Goal: Task Accomplishment & Management: Manage account settings

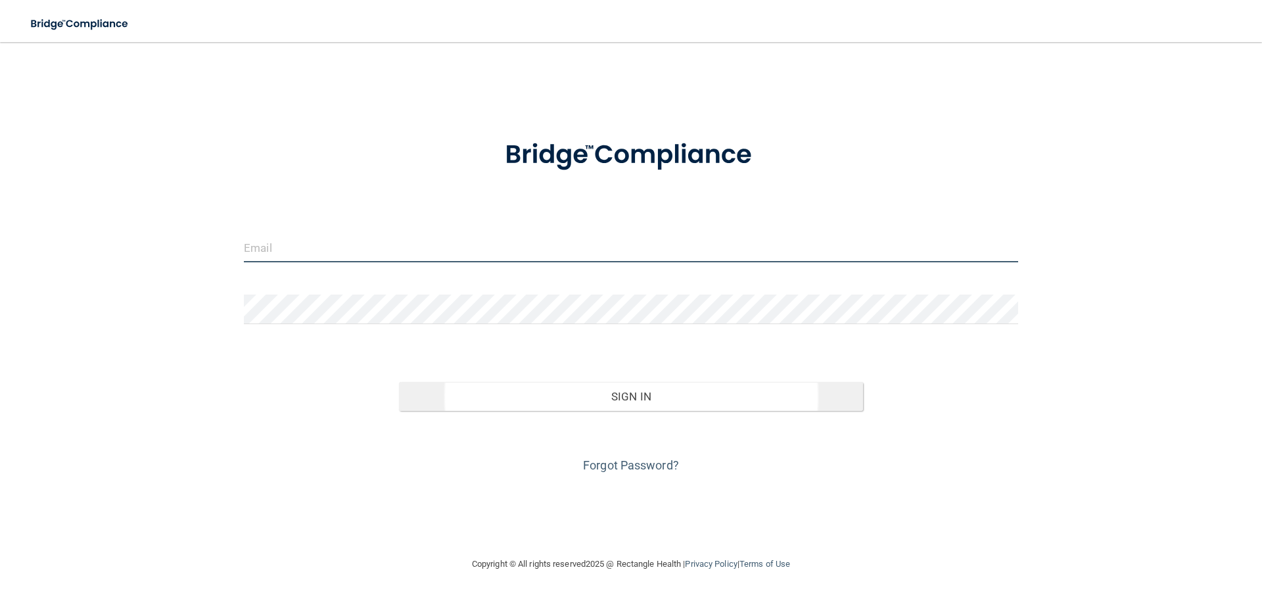
type input "[EMAIL_ADDRESS][DOMAIN_NAME]"
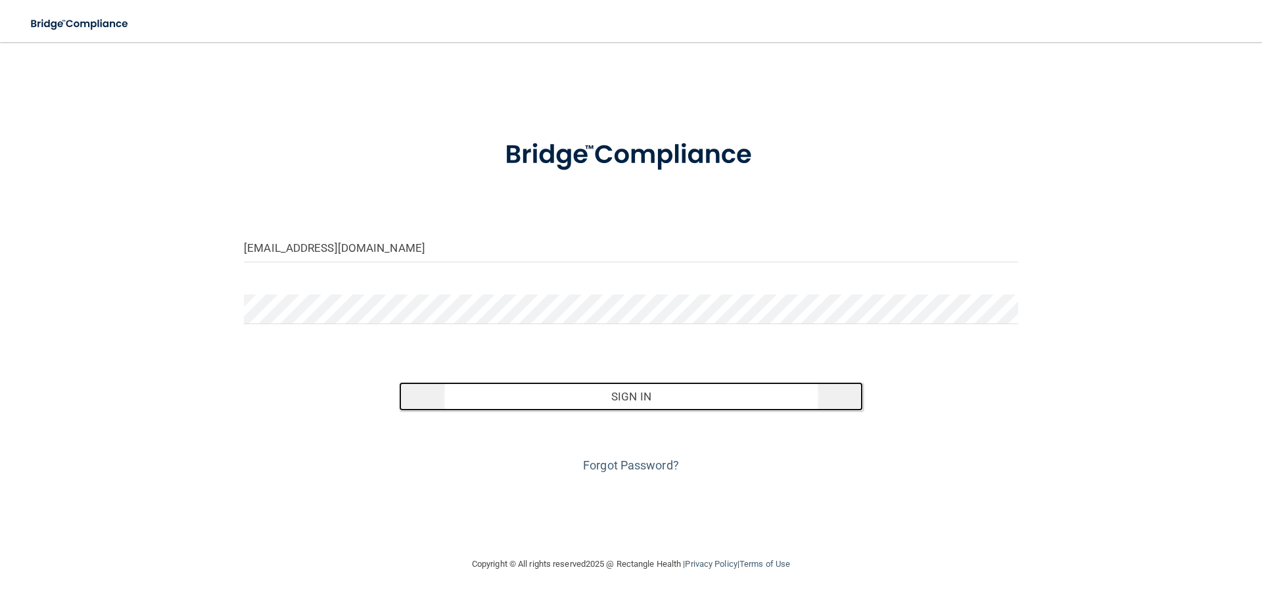
click at [637, 393] on button "Sign In" at bounding box center [631, 396] width 465 height 29
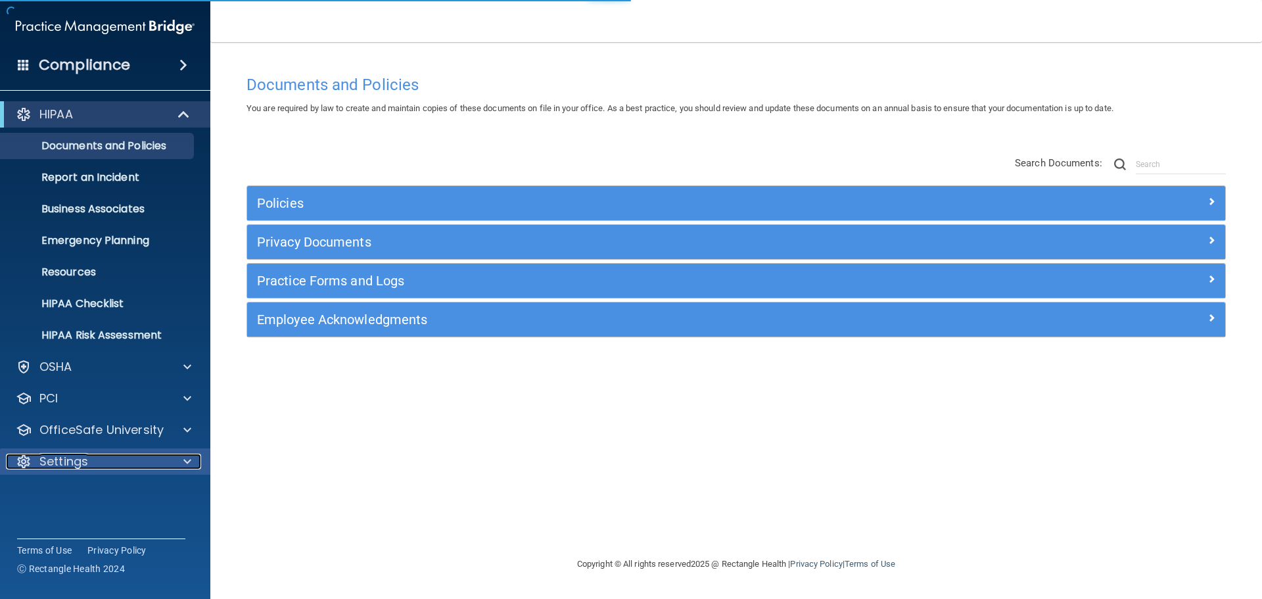
click at [80, 465] on p "Settings" at bounding box center [63, 461] width 49 height 16
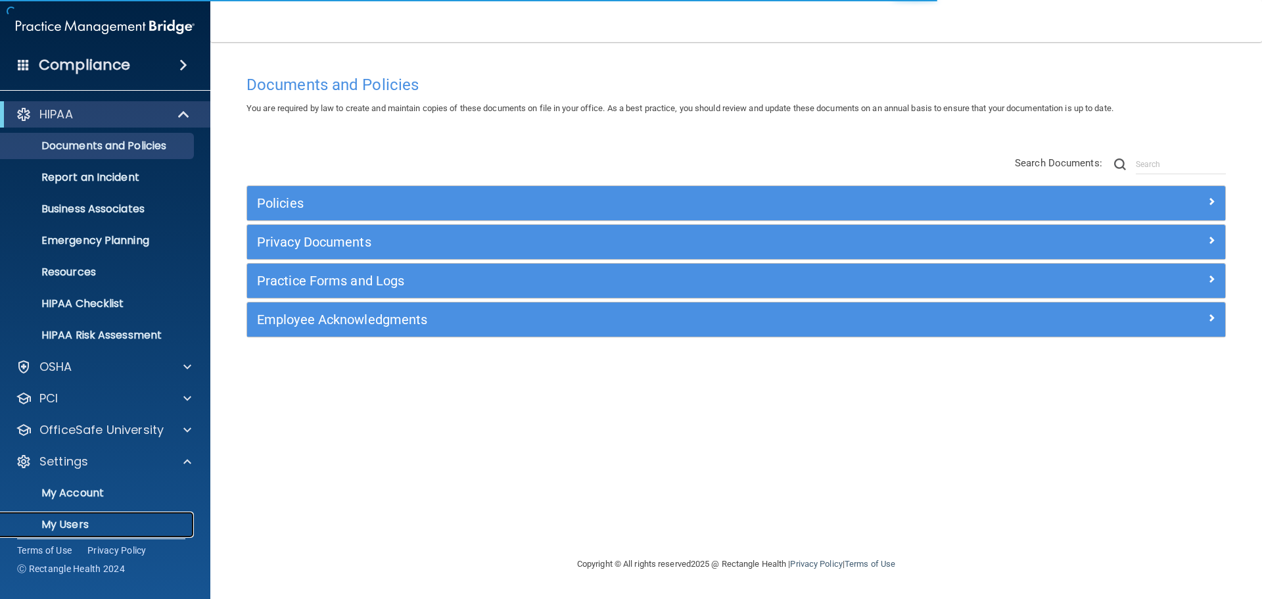
click at [74, 522] on p "My Users" at bounding box center [98, 524] width 179 height 13
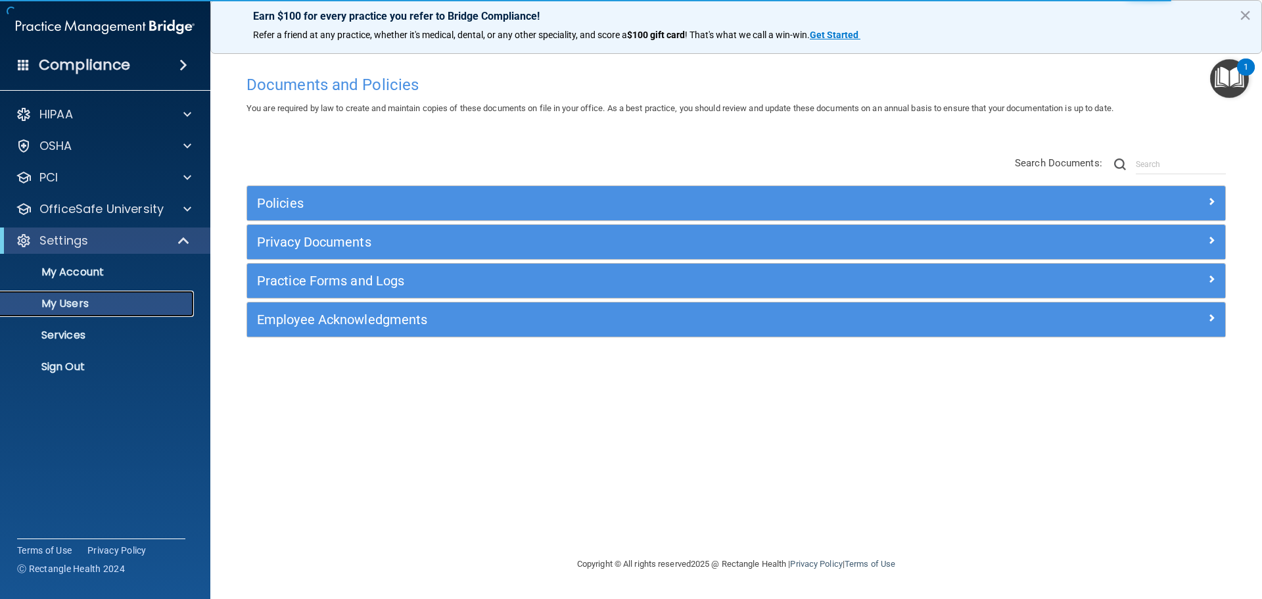
select select "20"
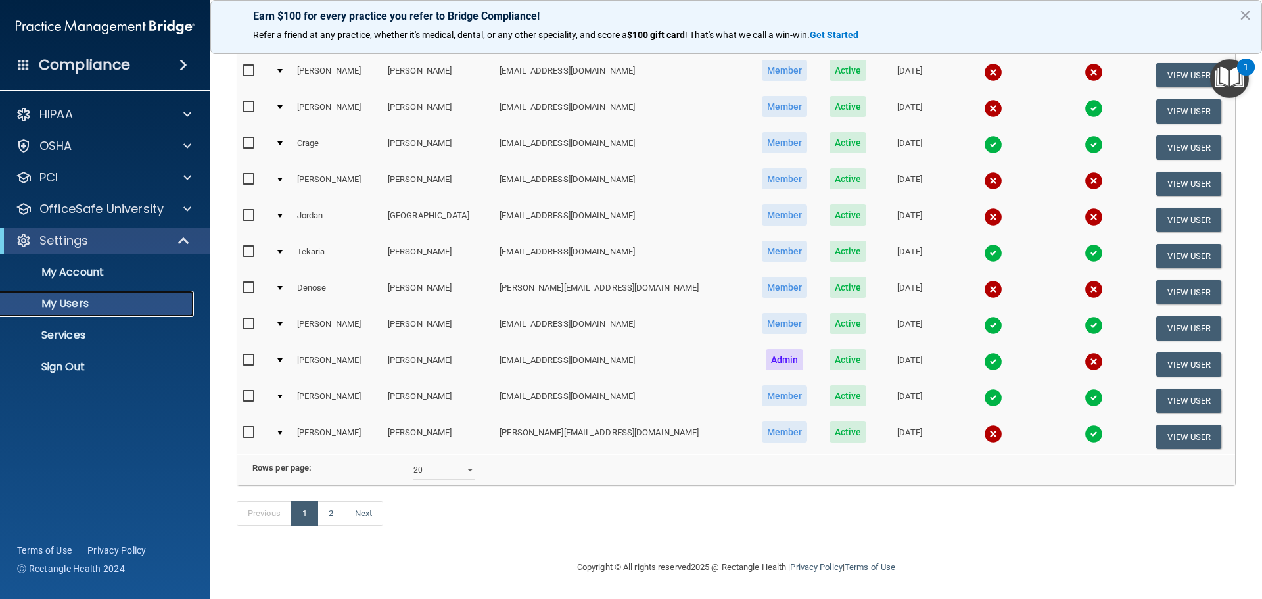
scroll to position [489, 0]
click at [325, 513] on link "2" at bounding box center [330, 513] width 27 height 25
select select "20"
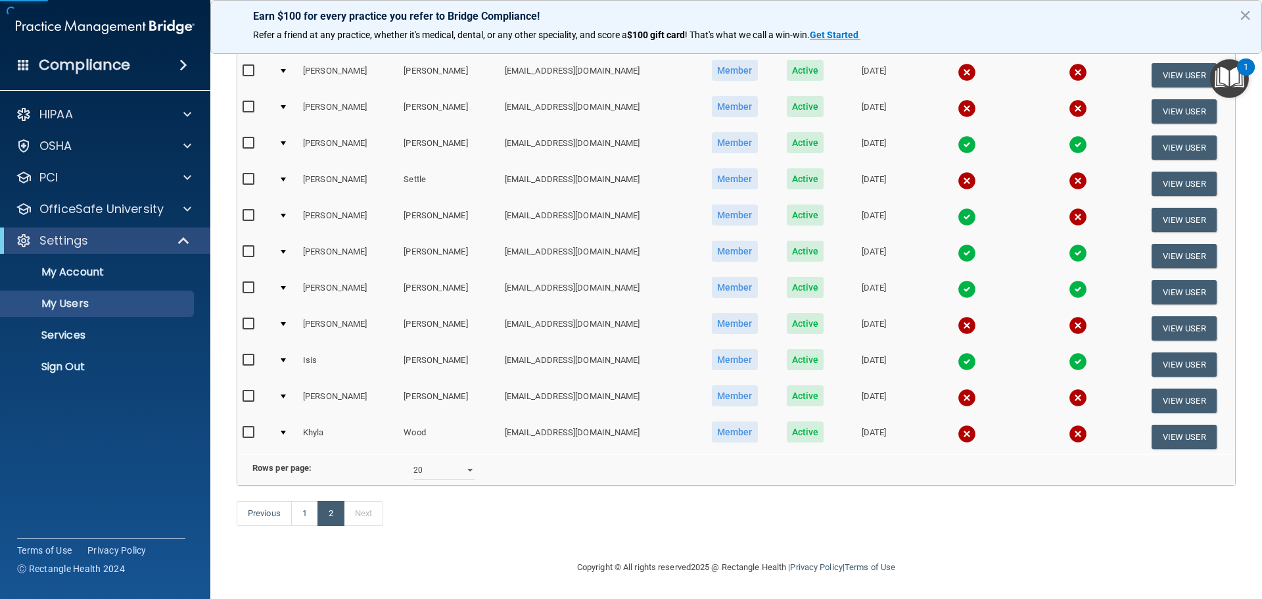
scroll to position [308, 0]
click at [1151, 425] on button "View User" at bounding box center [1183, 436] width 65 height 24
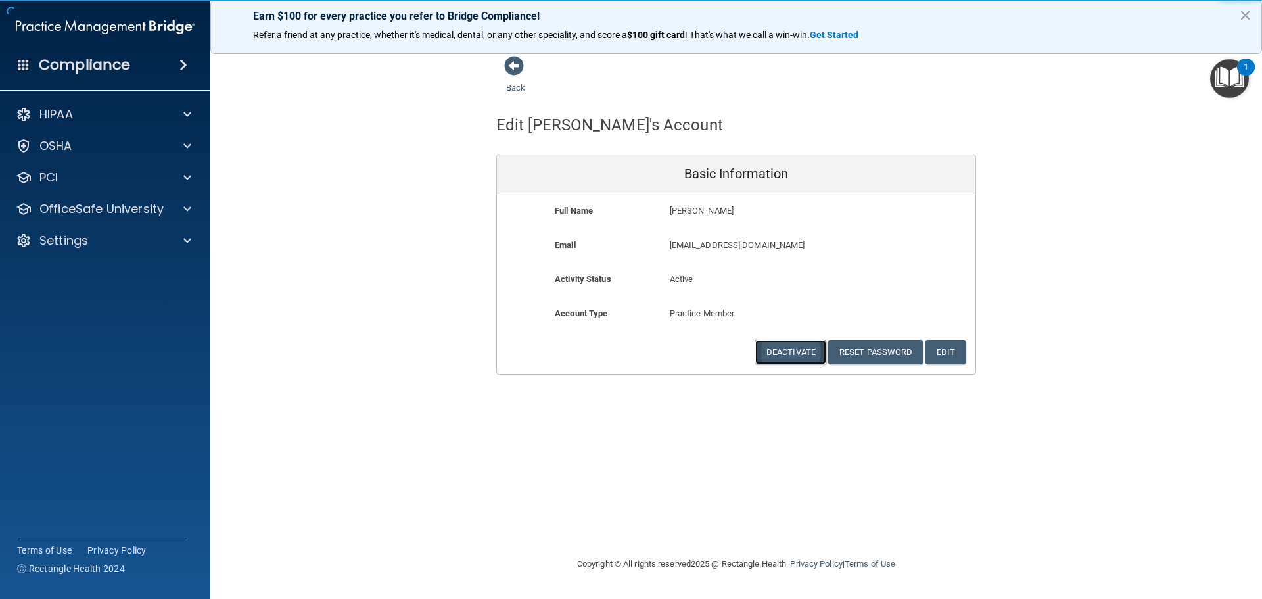
click at [783, 352] on button "Deactivate" at bounding box center [790, 352] width 71 height 24
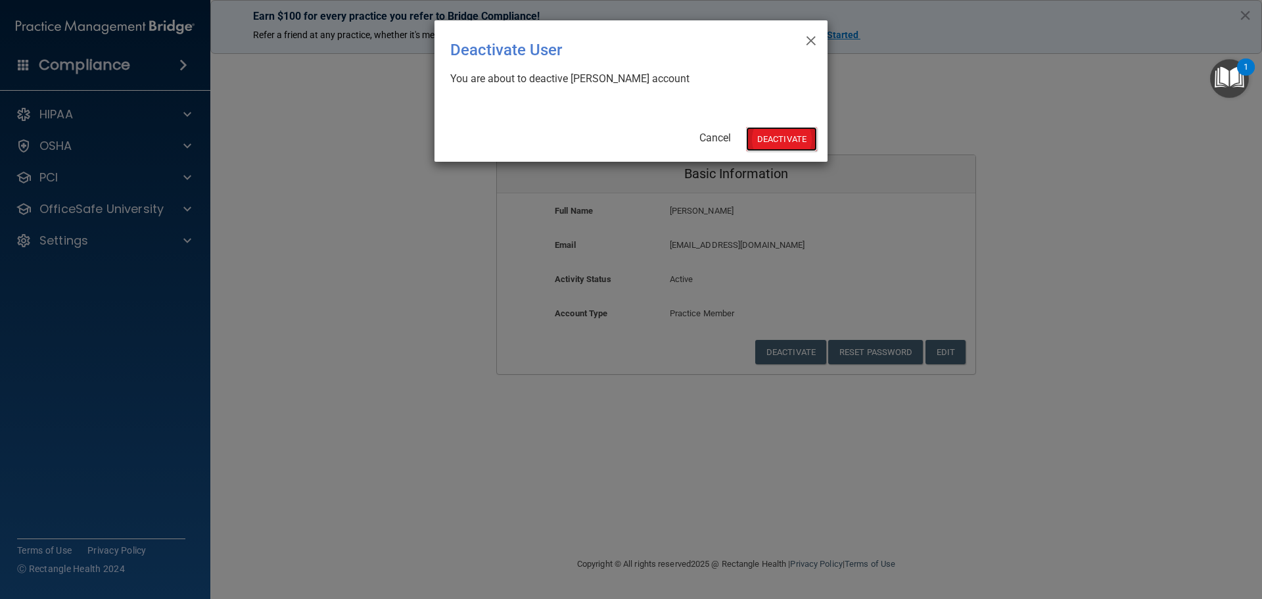
click at [792, 135] on button "Deactivate" at bounding box center [781, 139] width 71 height 24
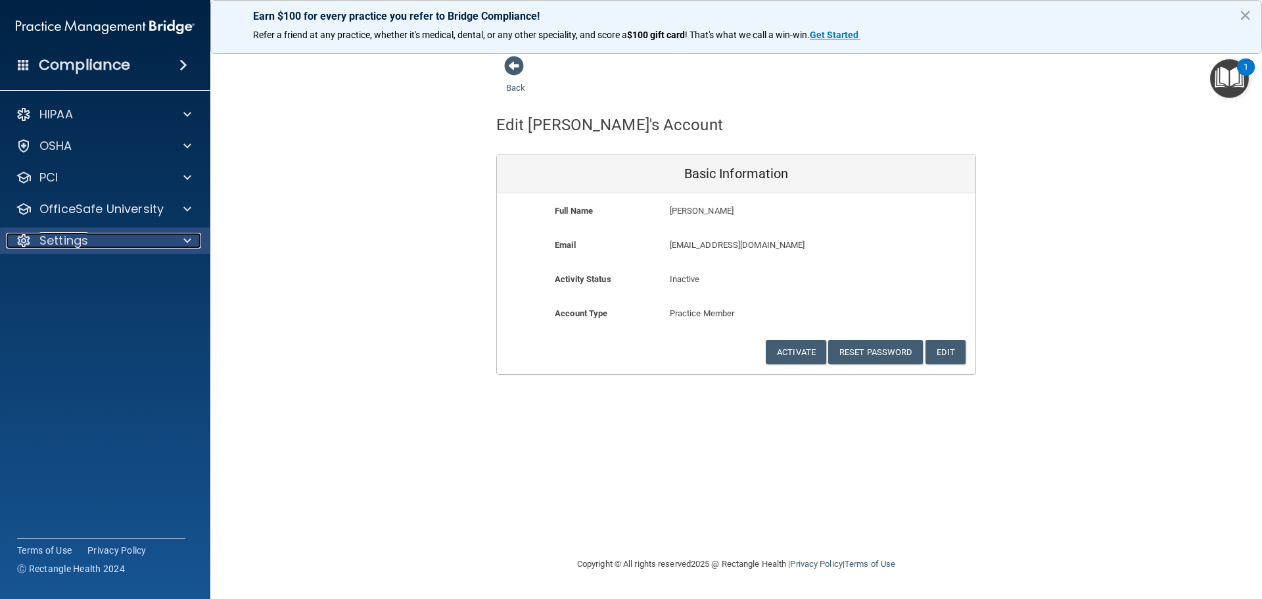
click at [68, 238] on p "Settings" at bounding box center [63, 241] width 49 height 16
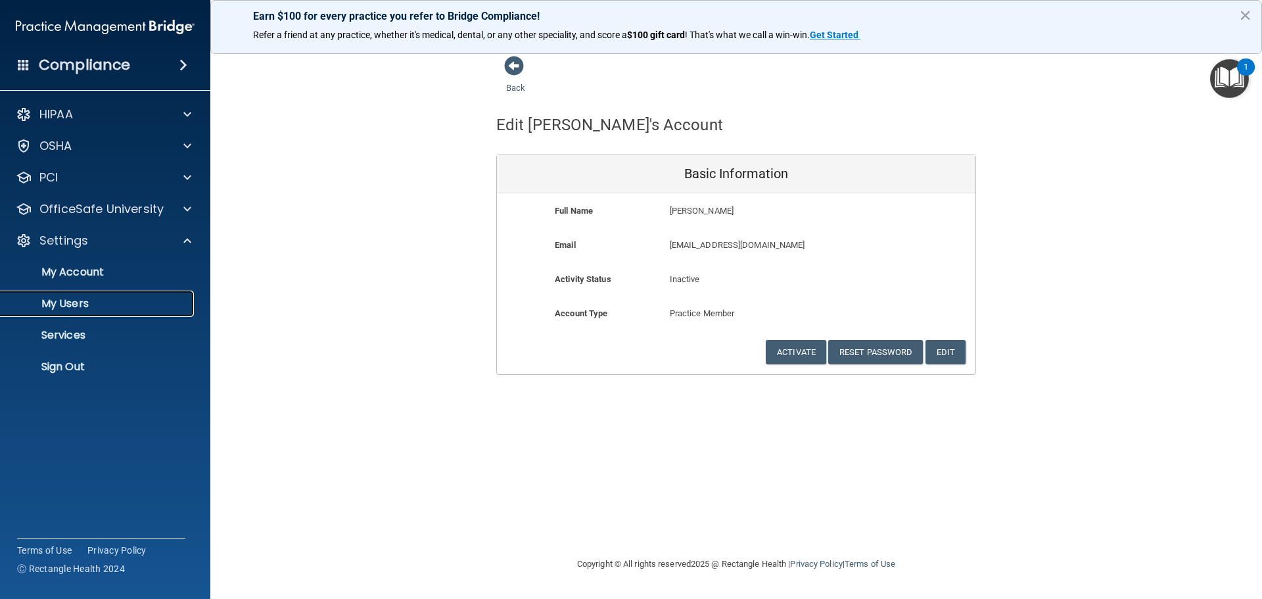
click at [62, 308] on p "My Users" at bounding box center [98, 303] width 179 height 13
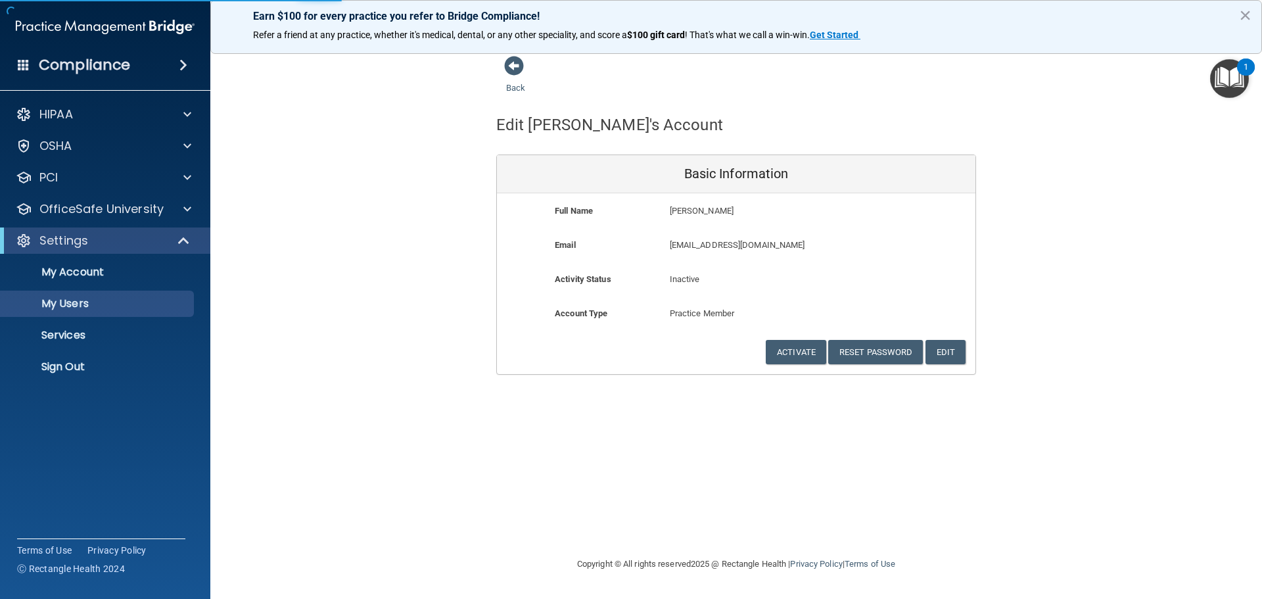
select select "20"
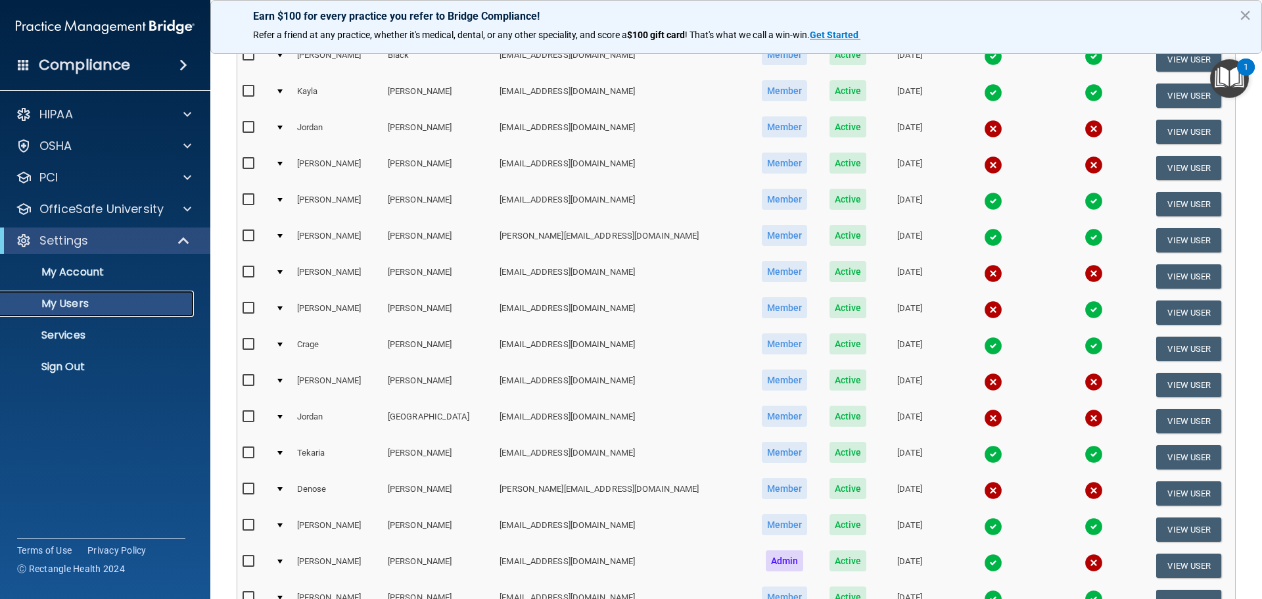
scroll to position [263, 0]
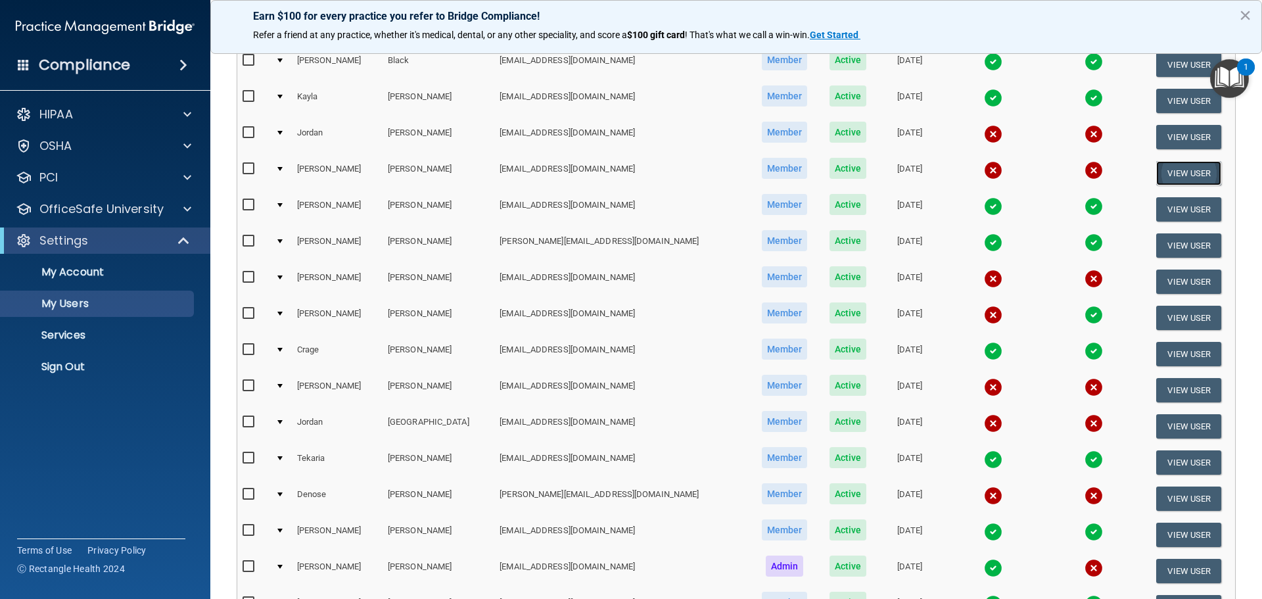
click at [1175, 168] on button "View User" at bounding box center [1188, 173] width 65 height 24
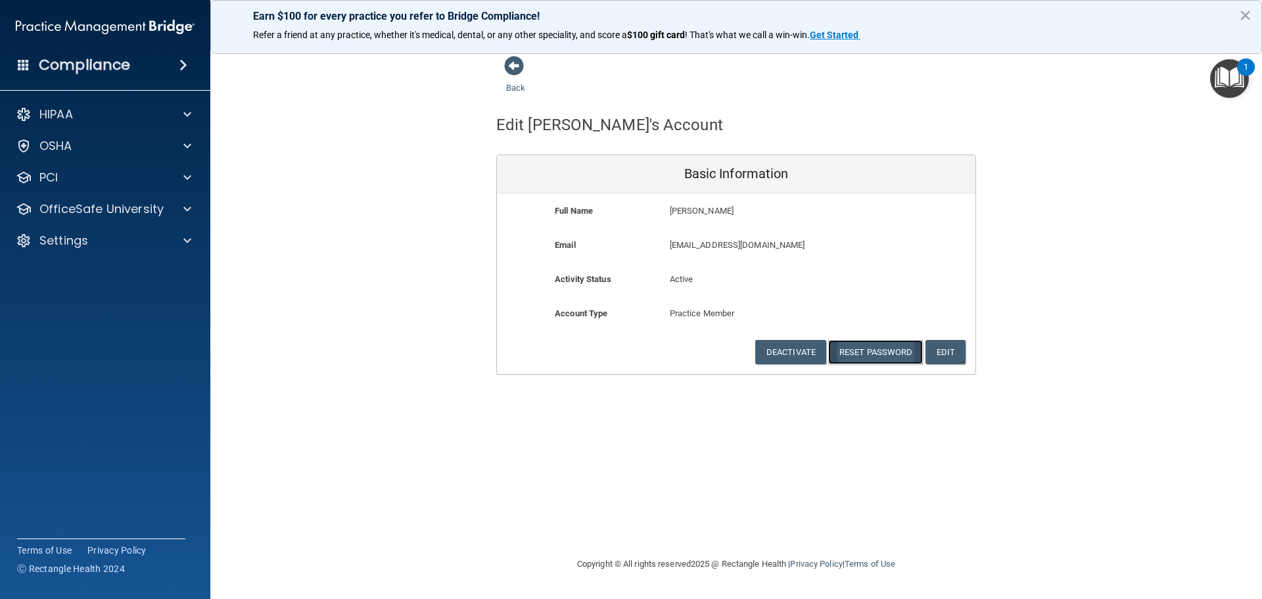
click at [892, 351] on button "Reset Password" at bounding box center [875, 352] width 95 height 24
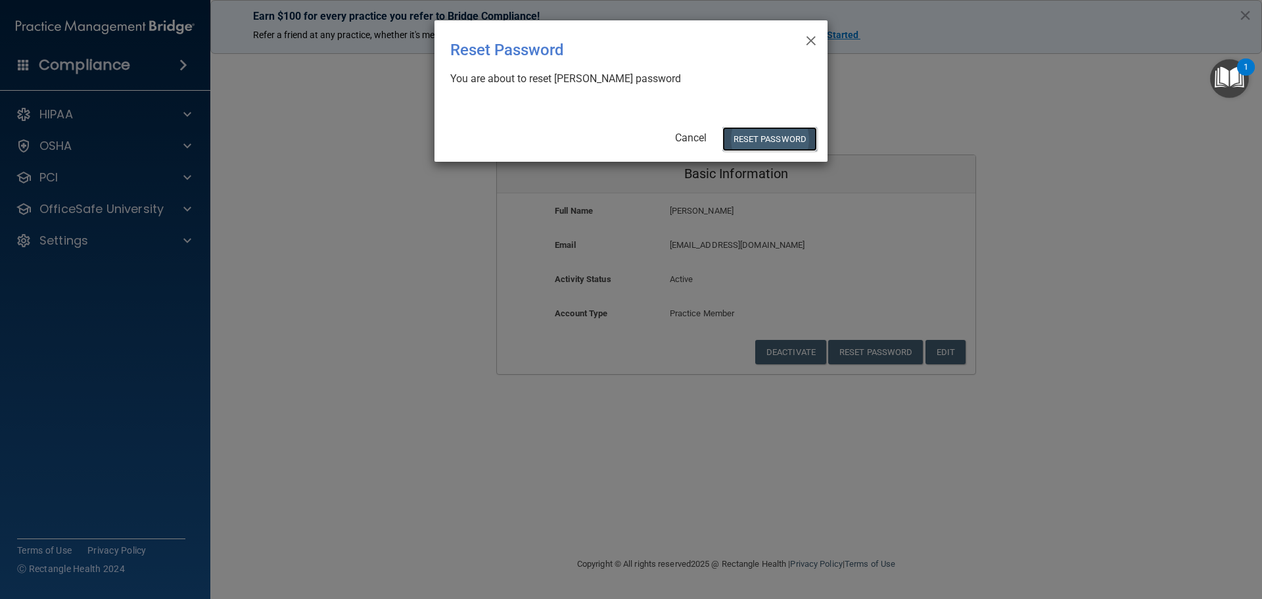
click at [770, 143] on button "Reset Password" at bounding box center [769, 139] width 95 height 24
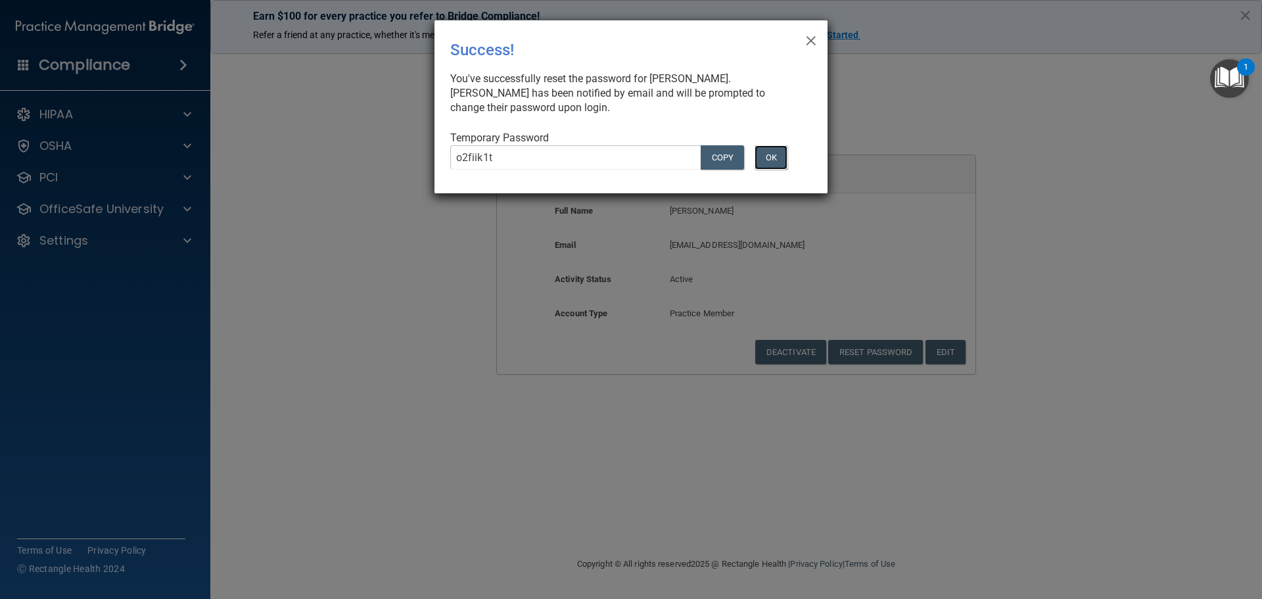
click at [766, 155] on button "OK" at bounding box center [770, 157] width 33 height 24
click at [809, 38] on span "×" at bounding box center [811, 39] width 12 height 26
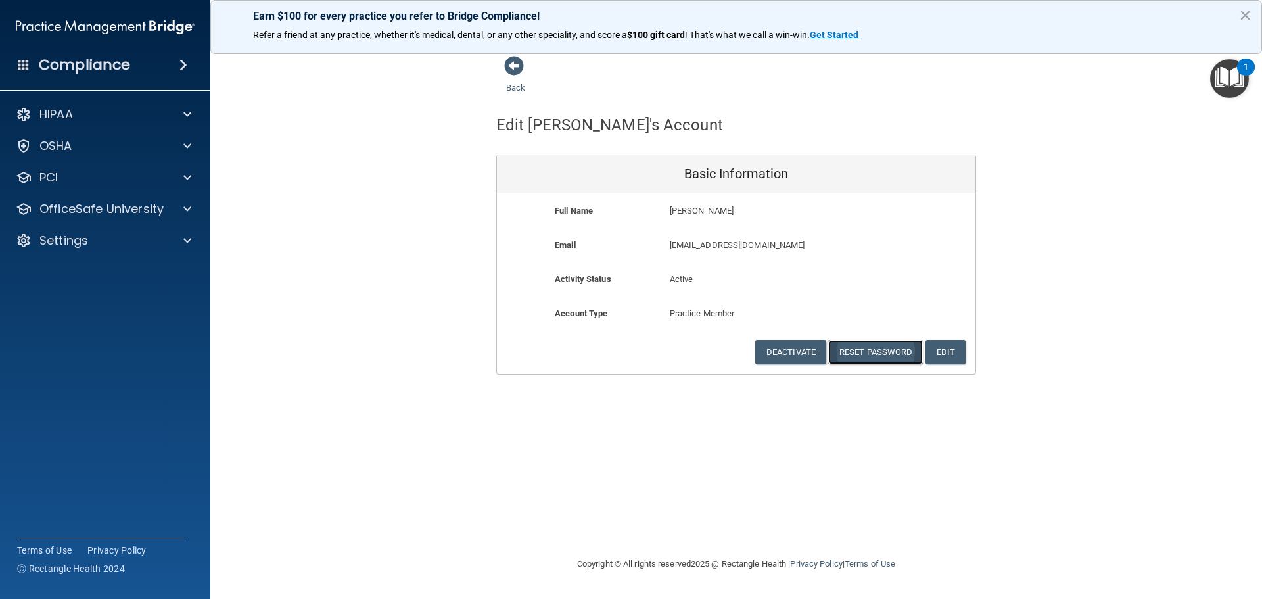
click at [873, 356] on button "Reset Password" at bounding box center [875, 352] width 95 height 24
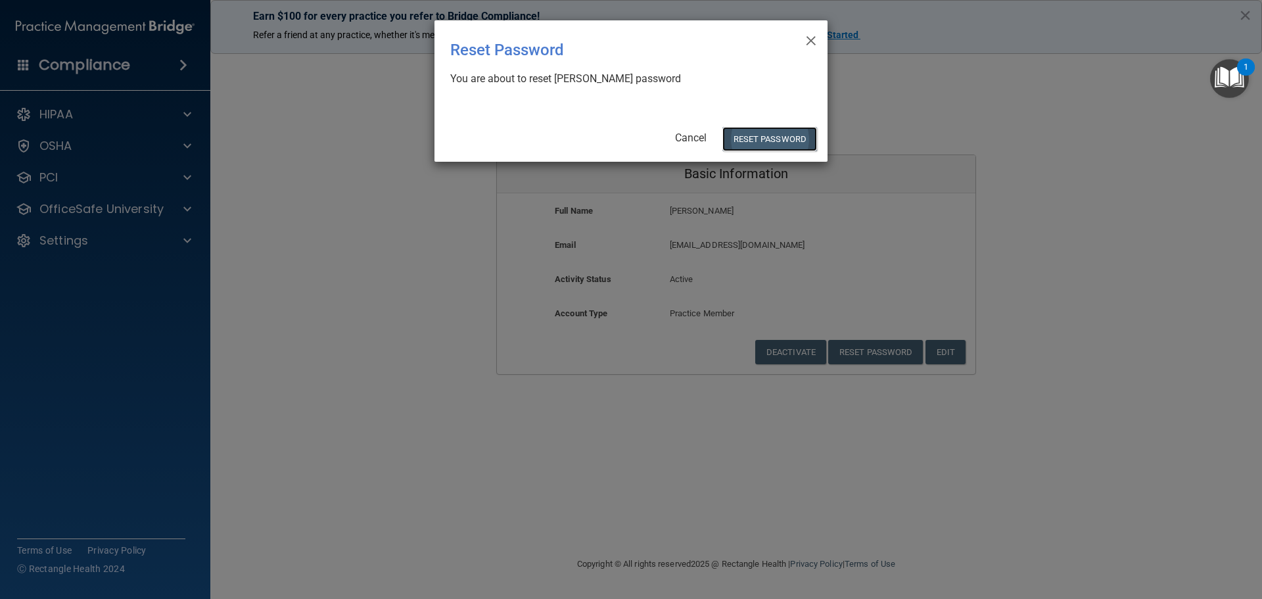
click at [763, 140] on button "Reset Password" at bounding box center [769, 139] width 95 height 24
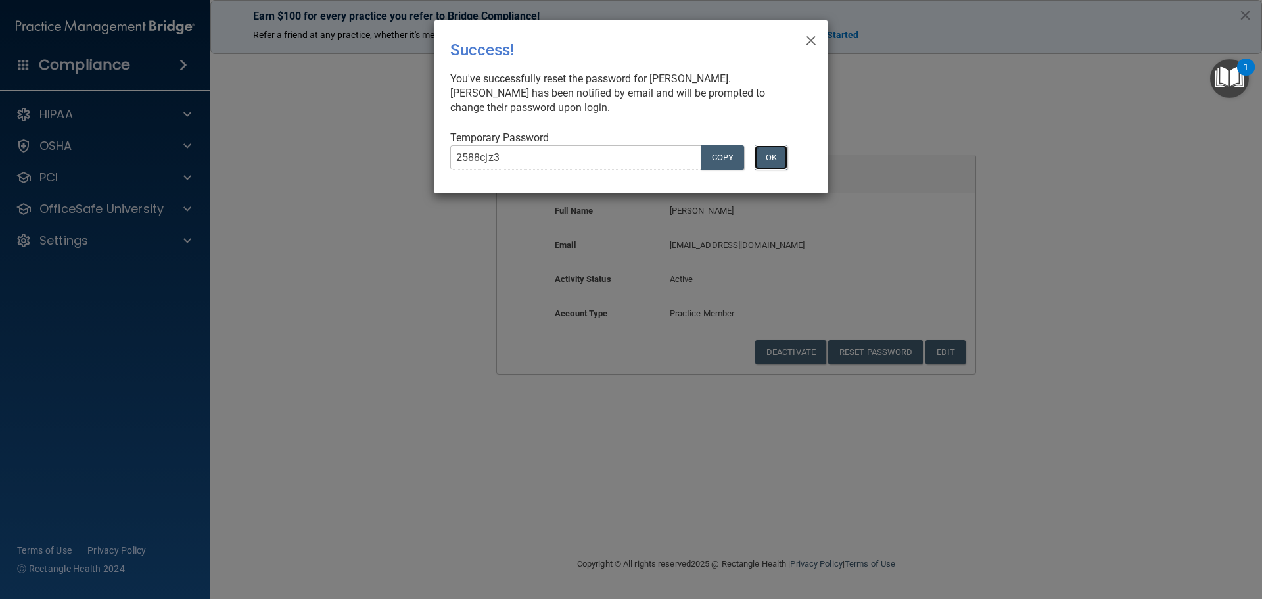
click at [775, 153] on button "OK" at bounding box center [770, 157] width 33 height 24
